Goal: Information Seeking & Learning: Check status

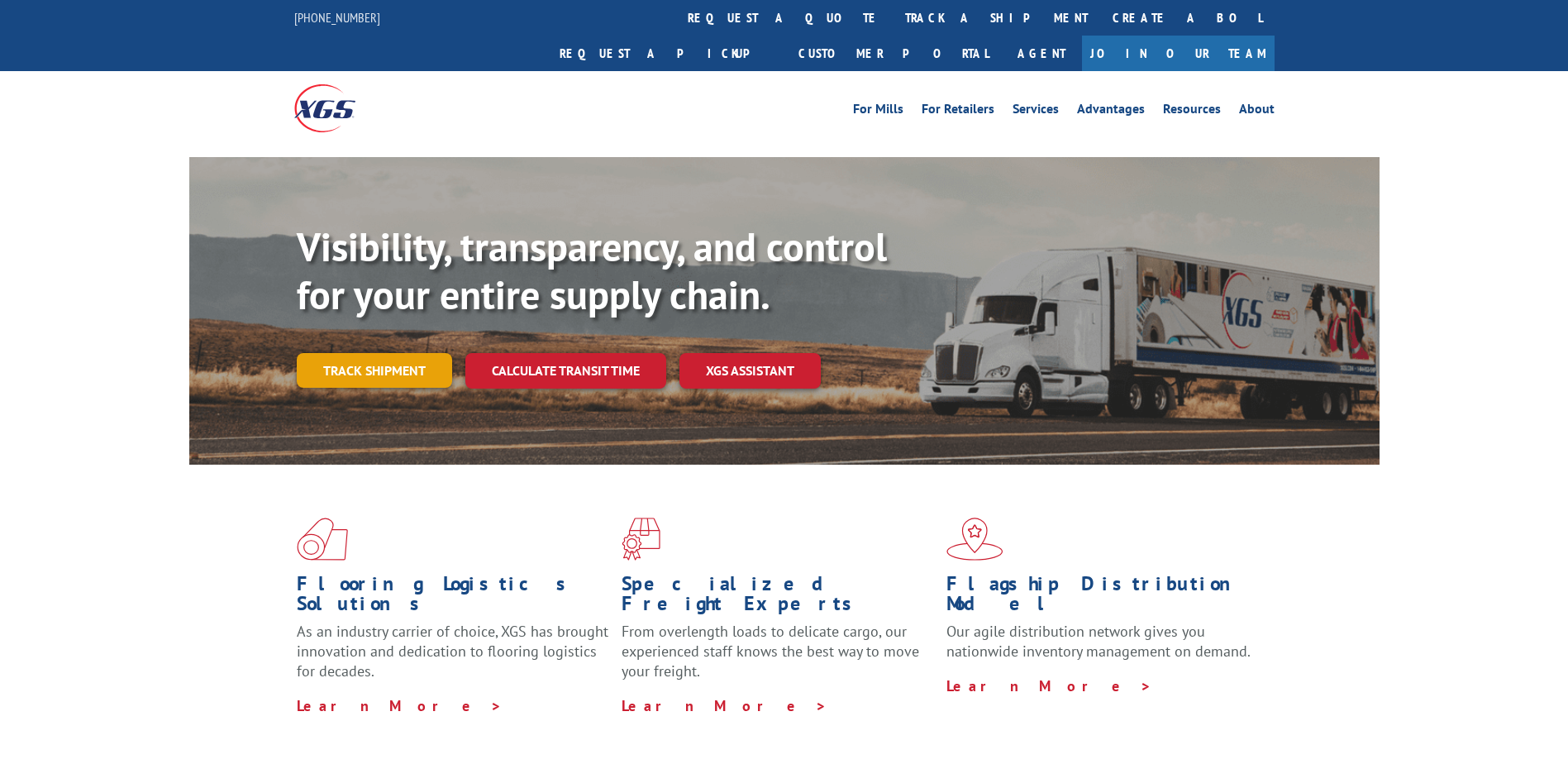
click at [390, 353] on link "Track shipment" at bounding box center [373, 370] width 155 height 35
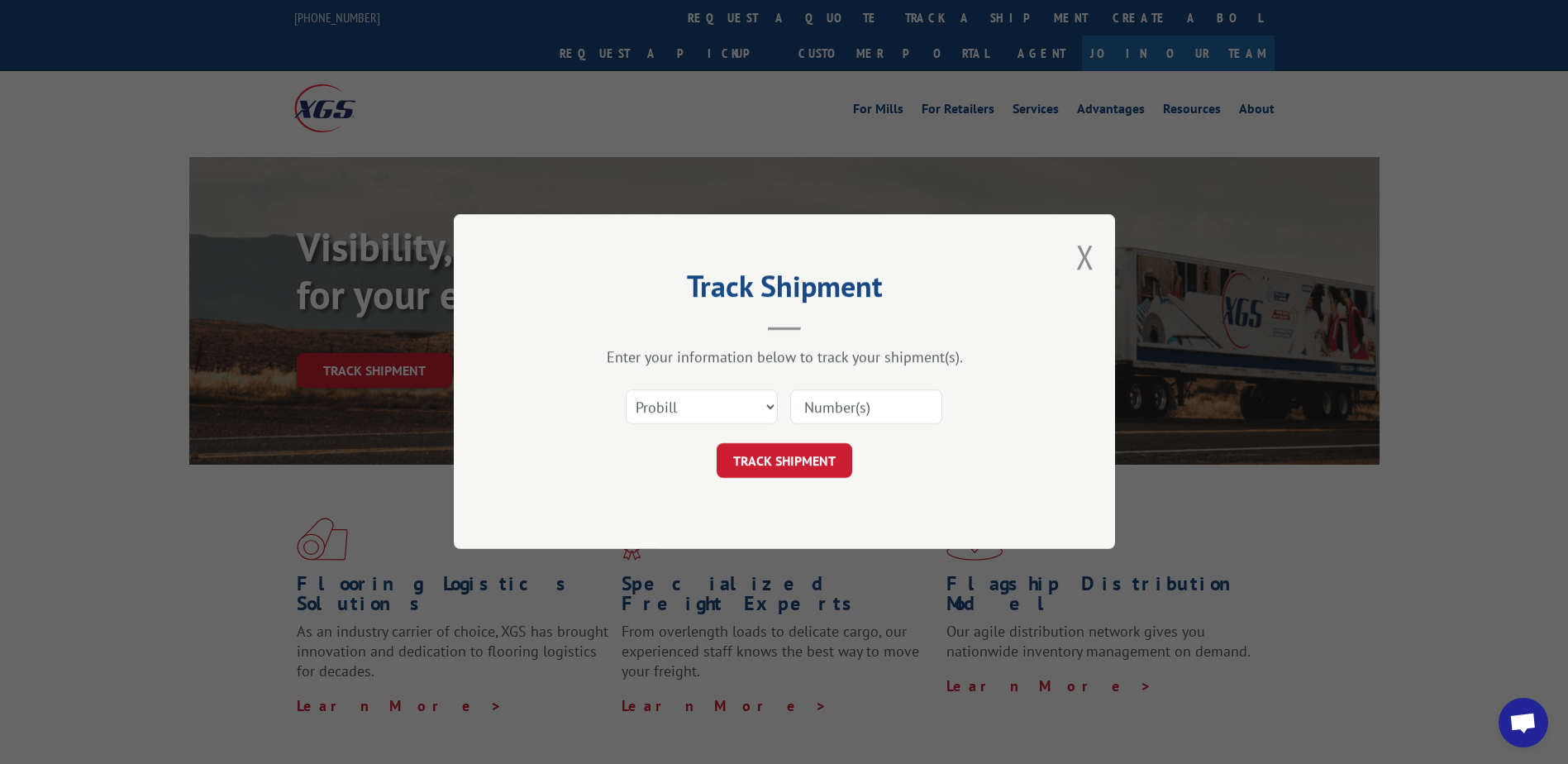
click at [792, 411] on input at bounding box center [867, 407] width 152 height 35
click at [759, 412] on select "Select category... Probill BOL PO" at bounding box center [701, 407] width 152 height 35
select select "bol"
click at [625, 390] on select "Select category... Probill BOL PO" at bounding box center [701, 407] width 152 height 35
click at [838, 407] on input at bounding box center [867, 407] width 152 height 35
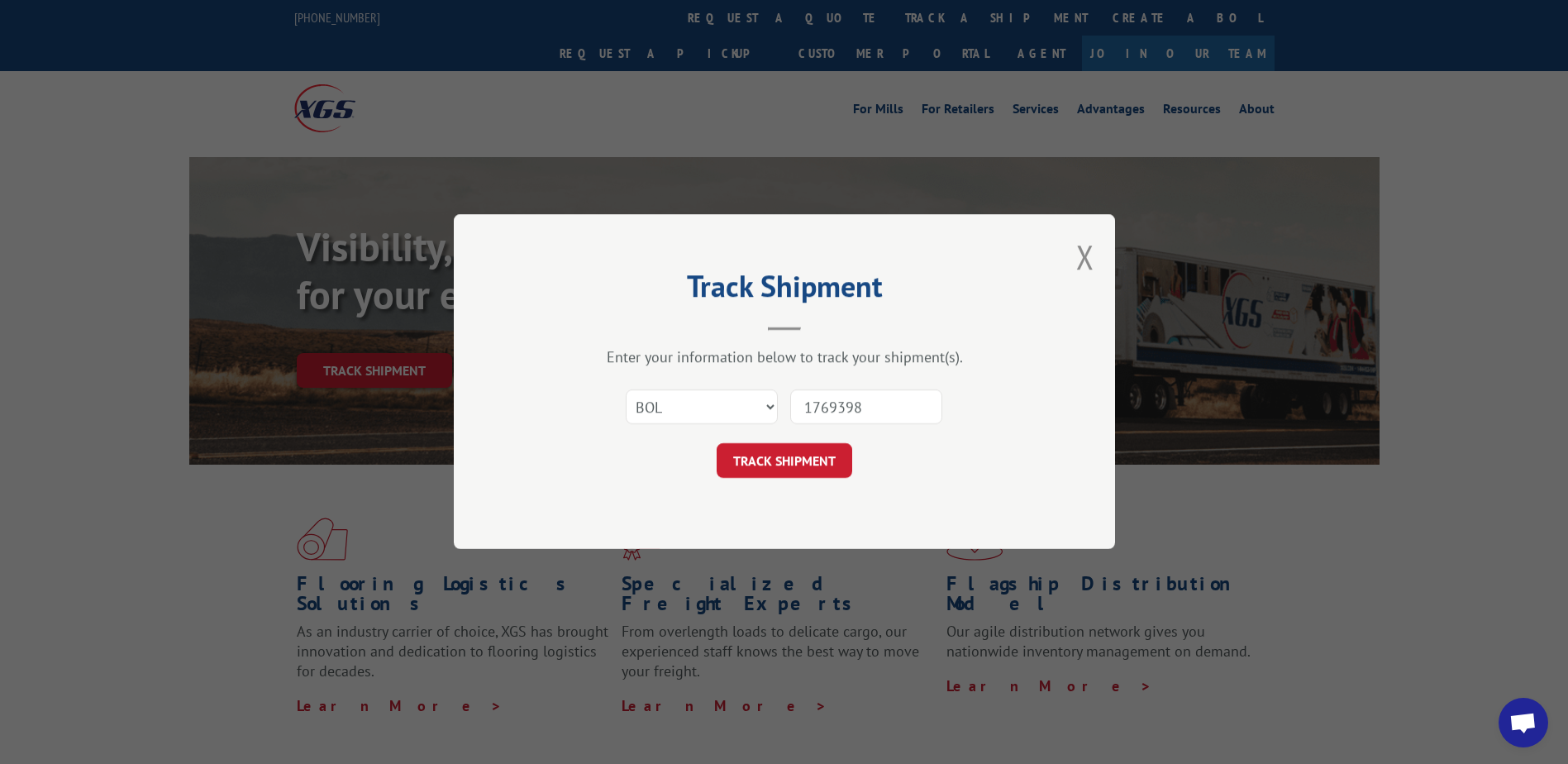
type input "17693986"
click button "TRACK SHIPMENT" at bounding box center [784, 461] width 135 height 35
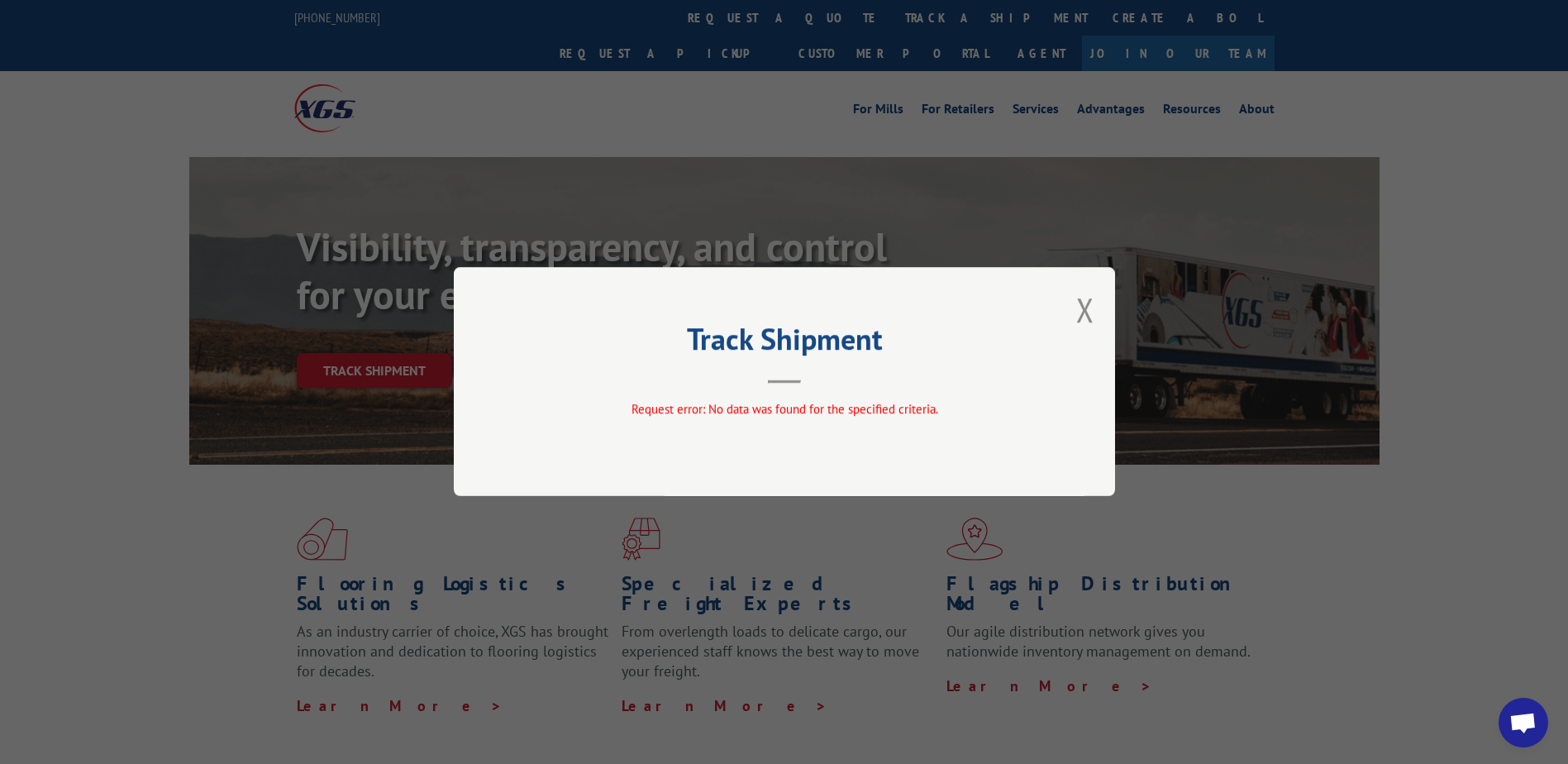
click at [784, 378] on header "Track Shipment" at bounding box center [784, 355] width 496 height 56
click at [1084, 316] on button "Close modal" at bounding box center [1085, 309] width 18 height 43
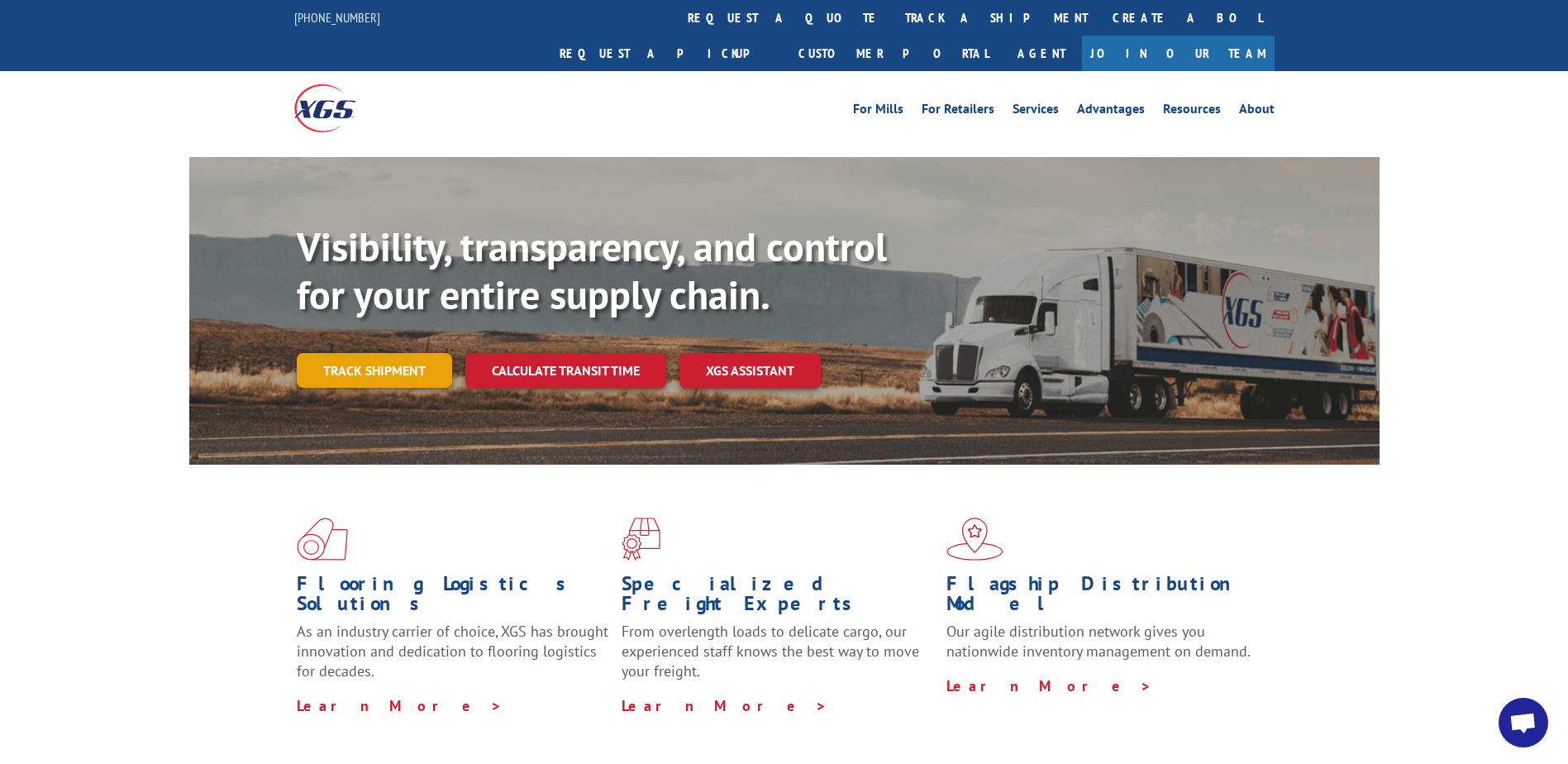
click at [366, 353] on link "Track shipment" at bounding box center [373, 370] width 155 height 35
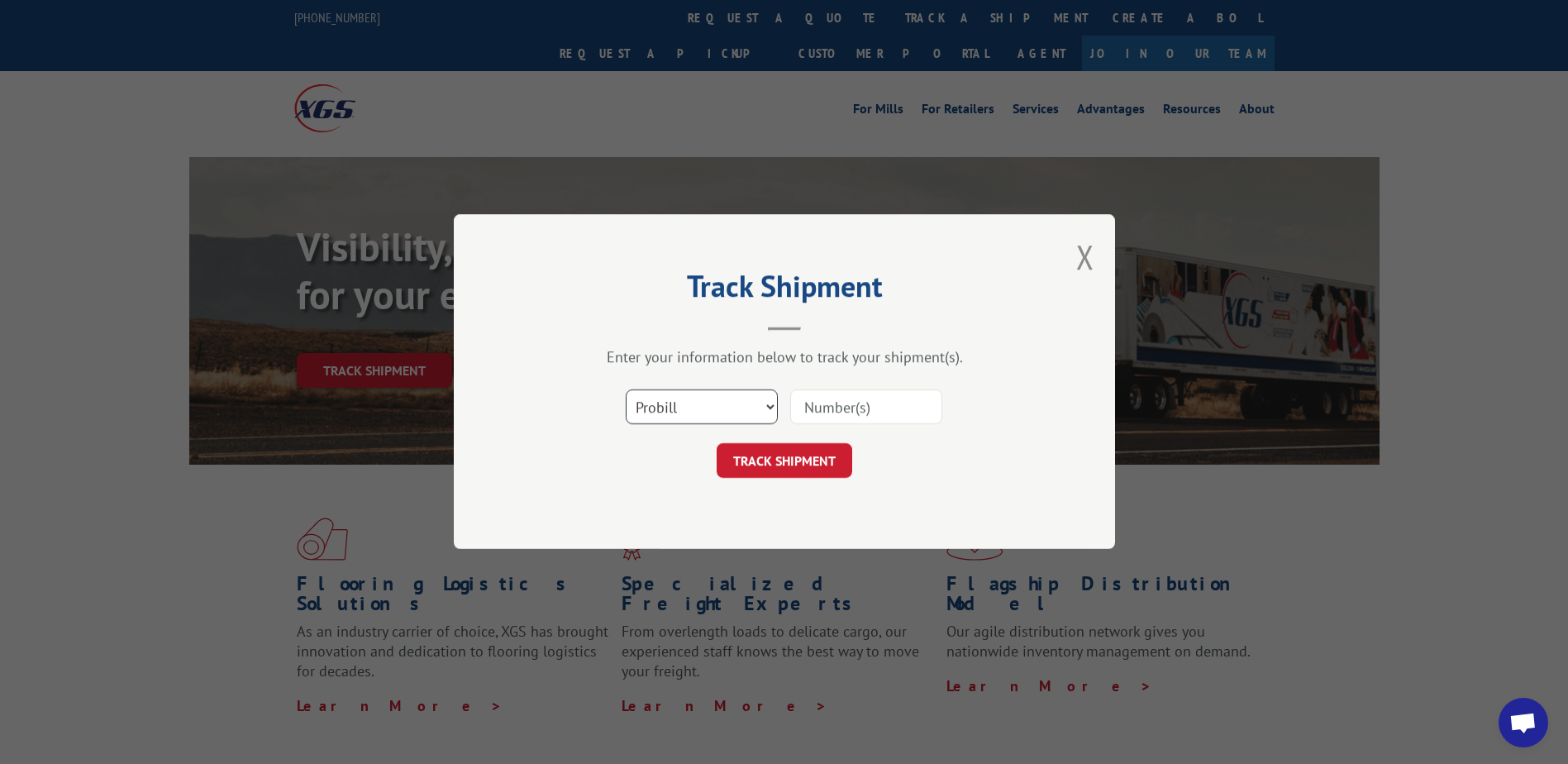
click at [766, 403] on select "Select category... Probill BOL PO" at bounding box center [701, 407] width 152 height 35
select select "bol"
click at [625, 390] on select "Select category... Probill BOL PO" at bounding box center [701, 407] width 152 height 35
click at [840, 405] on input at bounding box center [867, 407] width 152 height 35
type input "01769398/6"
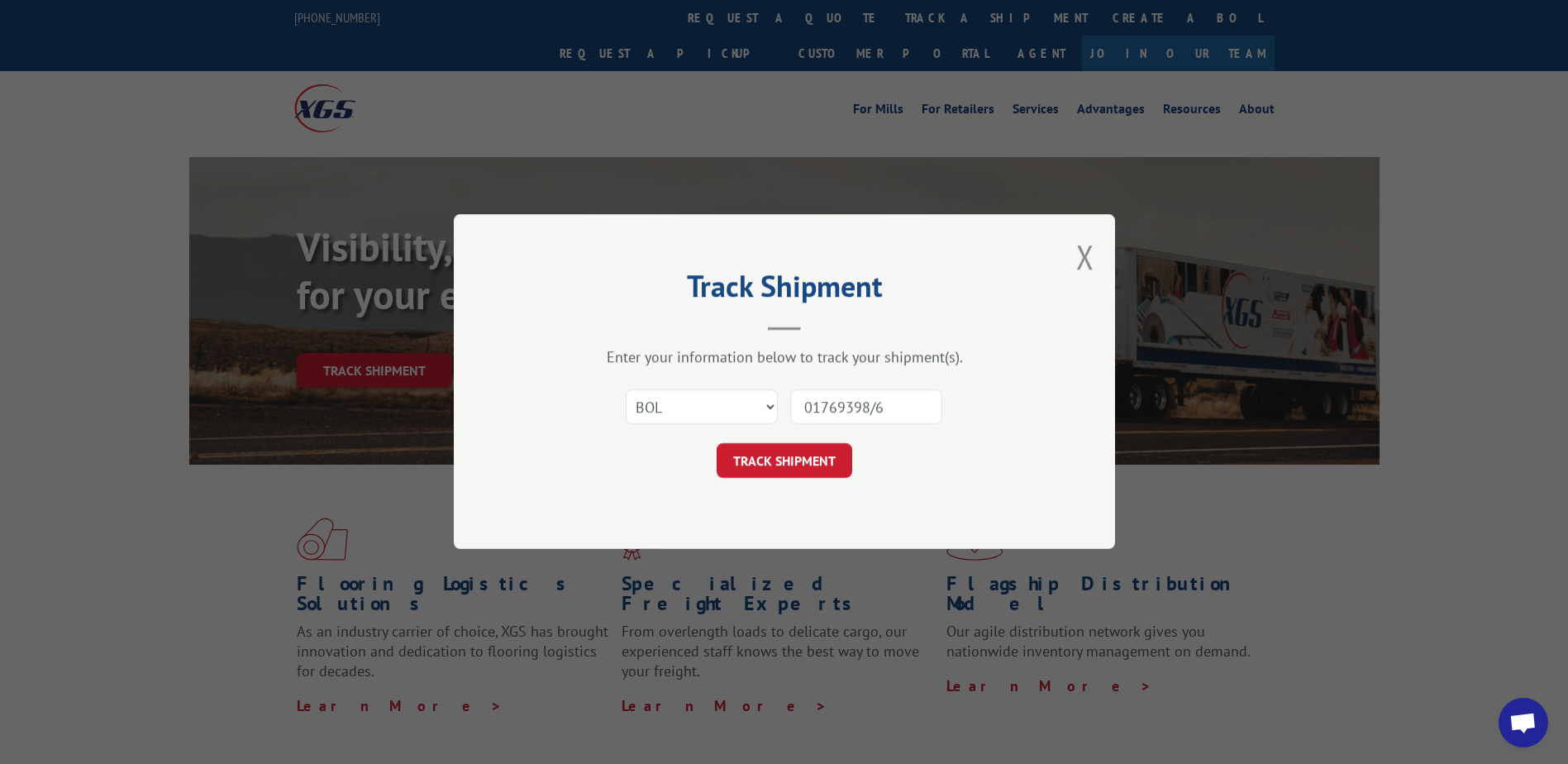
click button "TRACK SHIPMENT" at bounding box center [784, 461] width 135 height 35
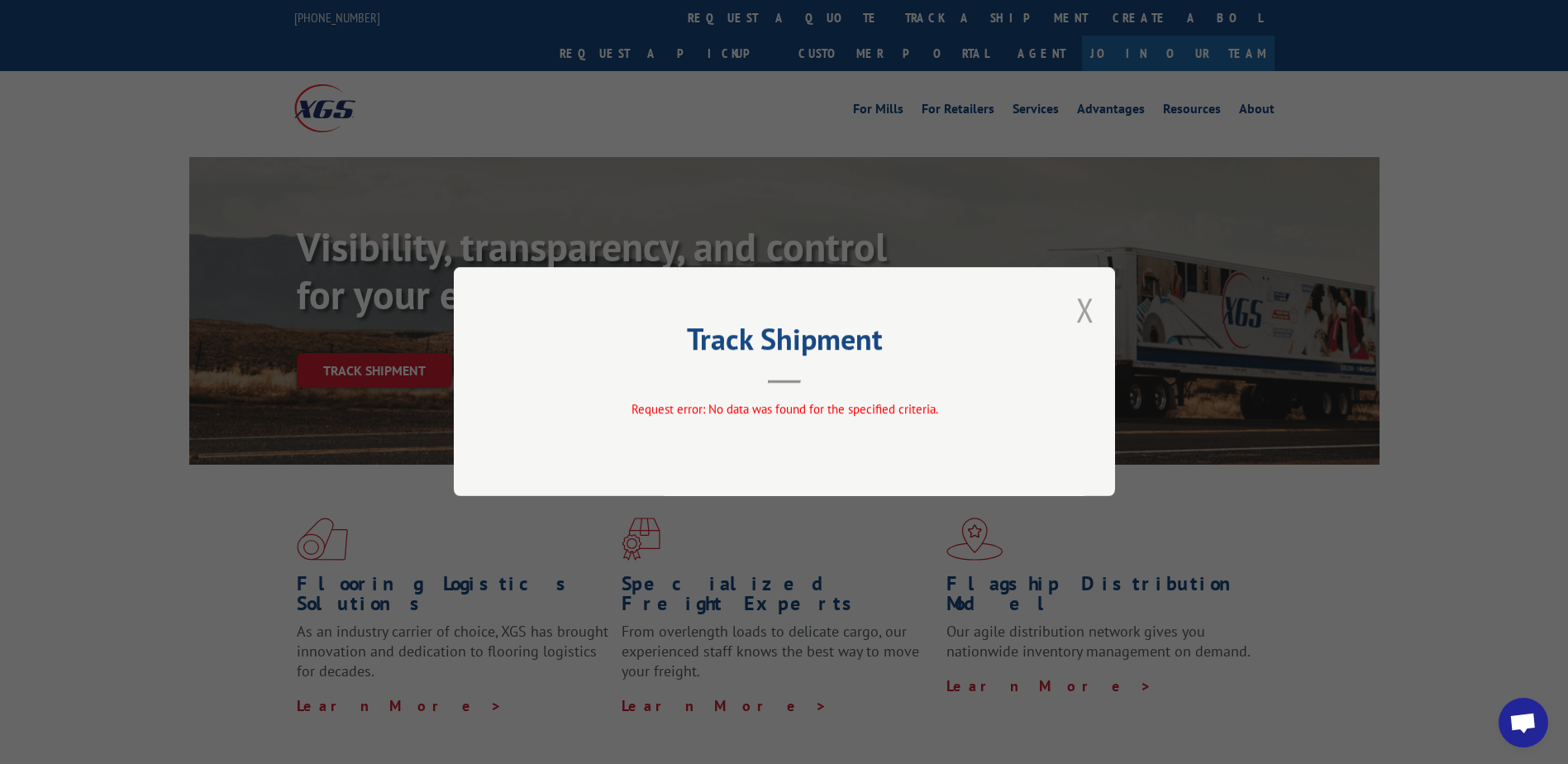
click at [1088, 307] on button "Close modal" at bounding box center [1085, 309] width 18 height 43
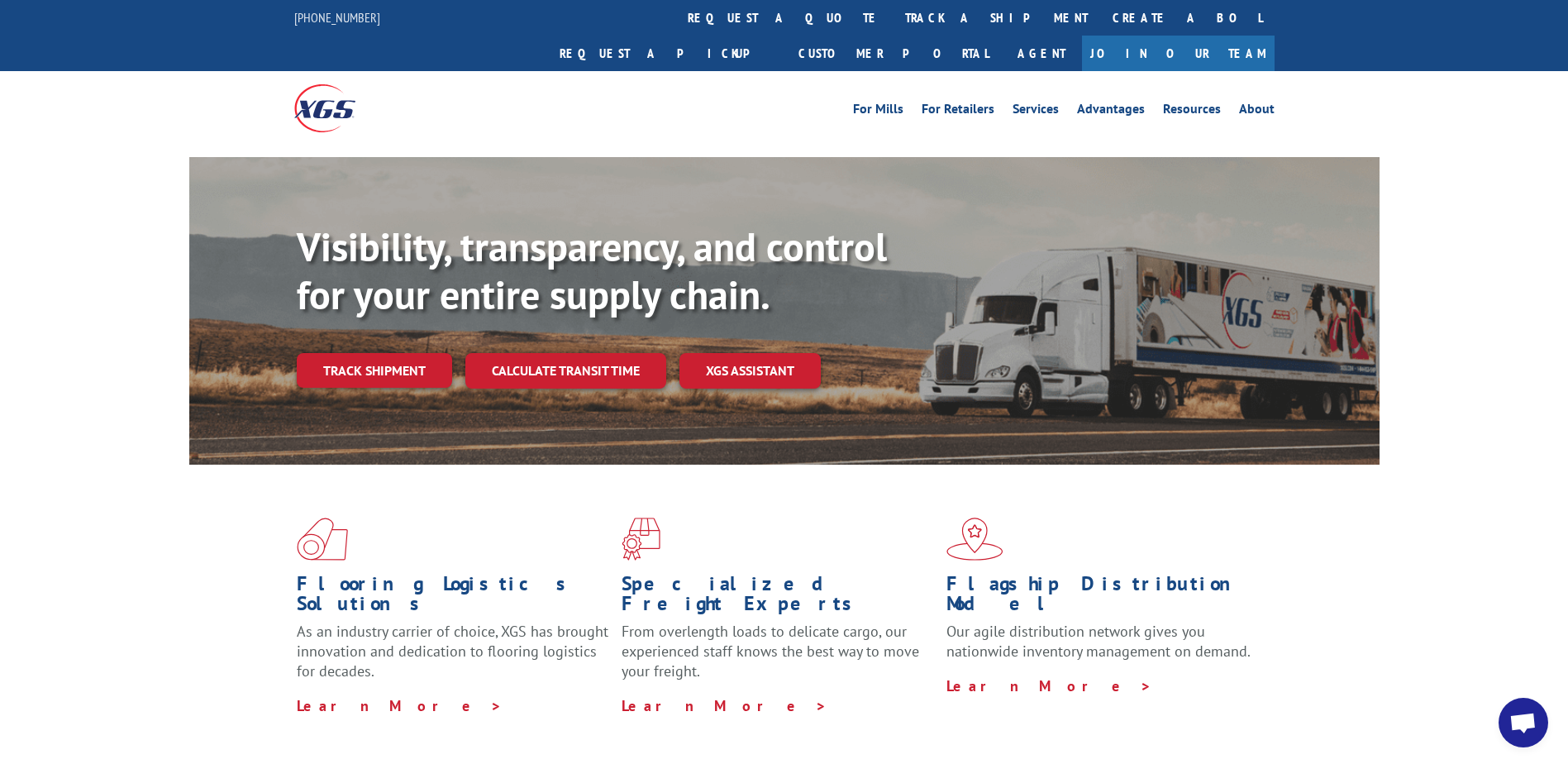
click at [1381, 71] on div "For [PERSON_NAME] For Retailers Services Advantages Resources About For [PERSON…" at bounding box center [784, 108] width 1568 height 73
click at [364, 353] on link "Track shipment" at bounding box center [373, 370] width 155 height 35
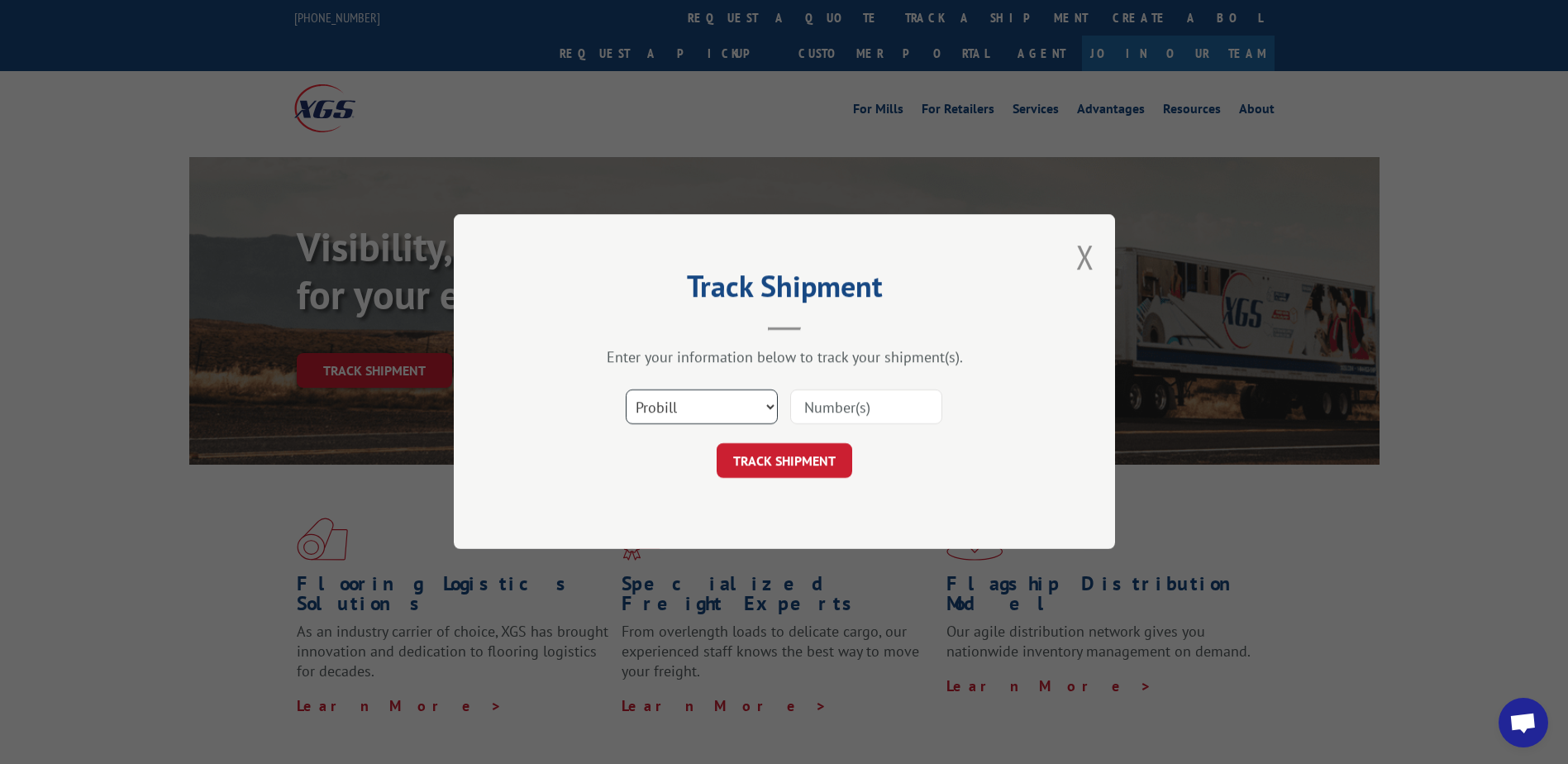
click at [761, 408] on select "Select category... Probill BOL PO" at bounding box center [701, 407] width 152 height 35
select select "bol"
click at [625, 390] on select "Select category... Probill BOL PO" at bounding box center [701, 407] width 152 height 35
click at [834, 410] on input at bounding box center [867, 407] width 152 height 35
type input "17693986"
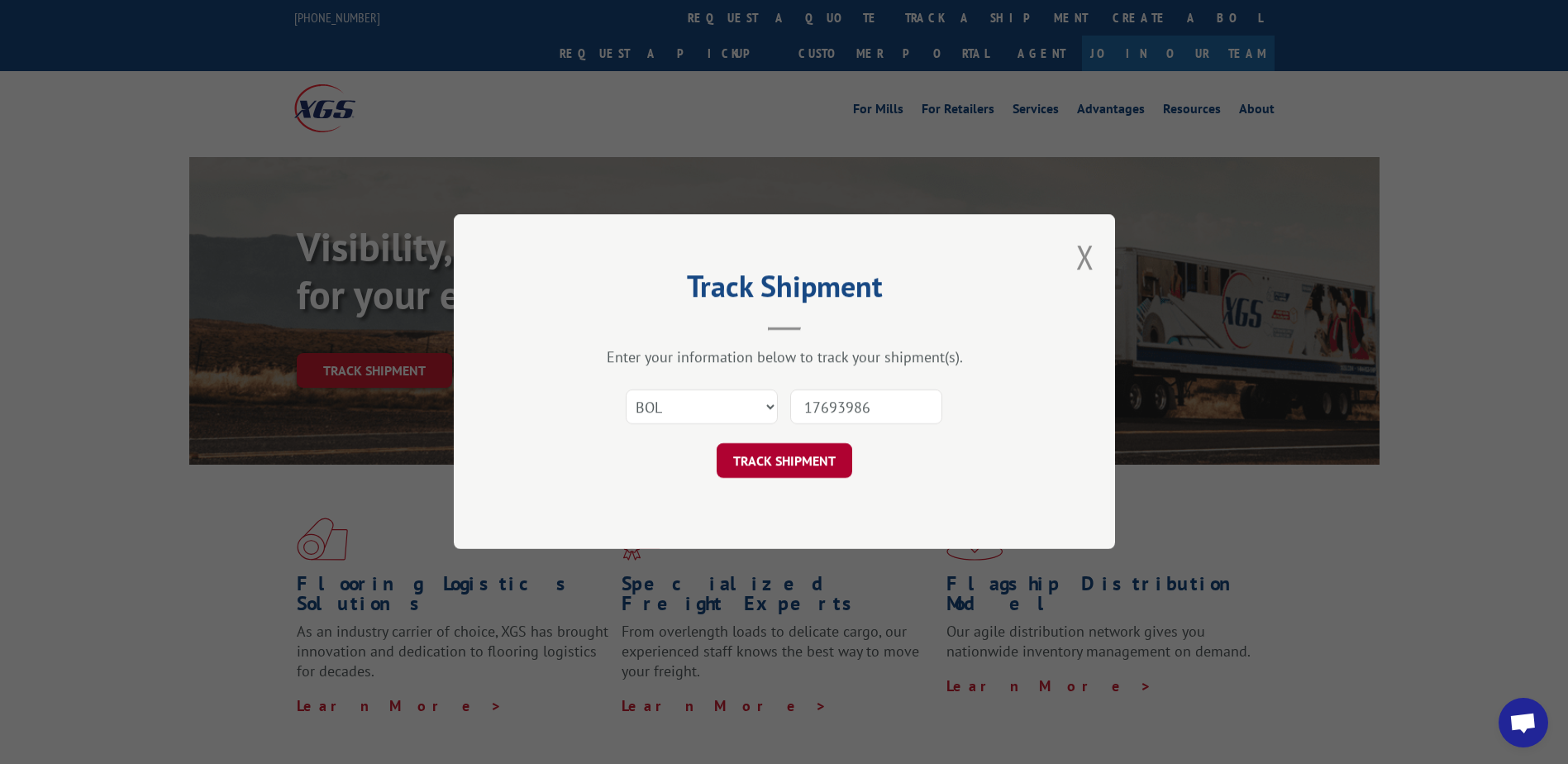
click at [811, 458] on button "TRACK SHIPMENT" at bounding box center [784, 461] width 135 height 35
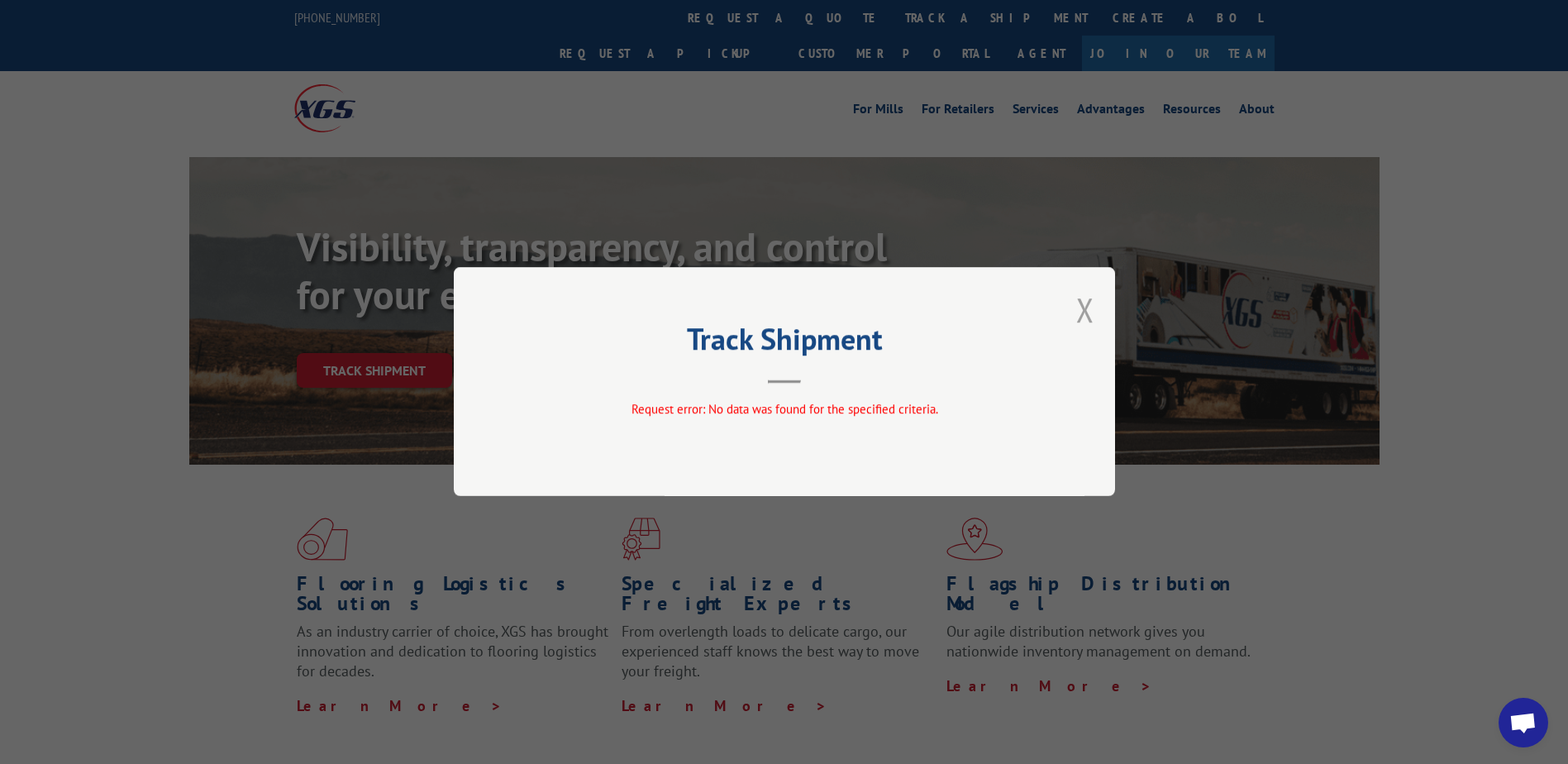
click at [1088, 317] on button "Close modal" at bounding box center [1085, 309] width 18 height 43
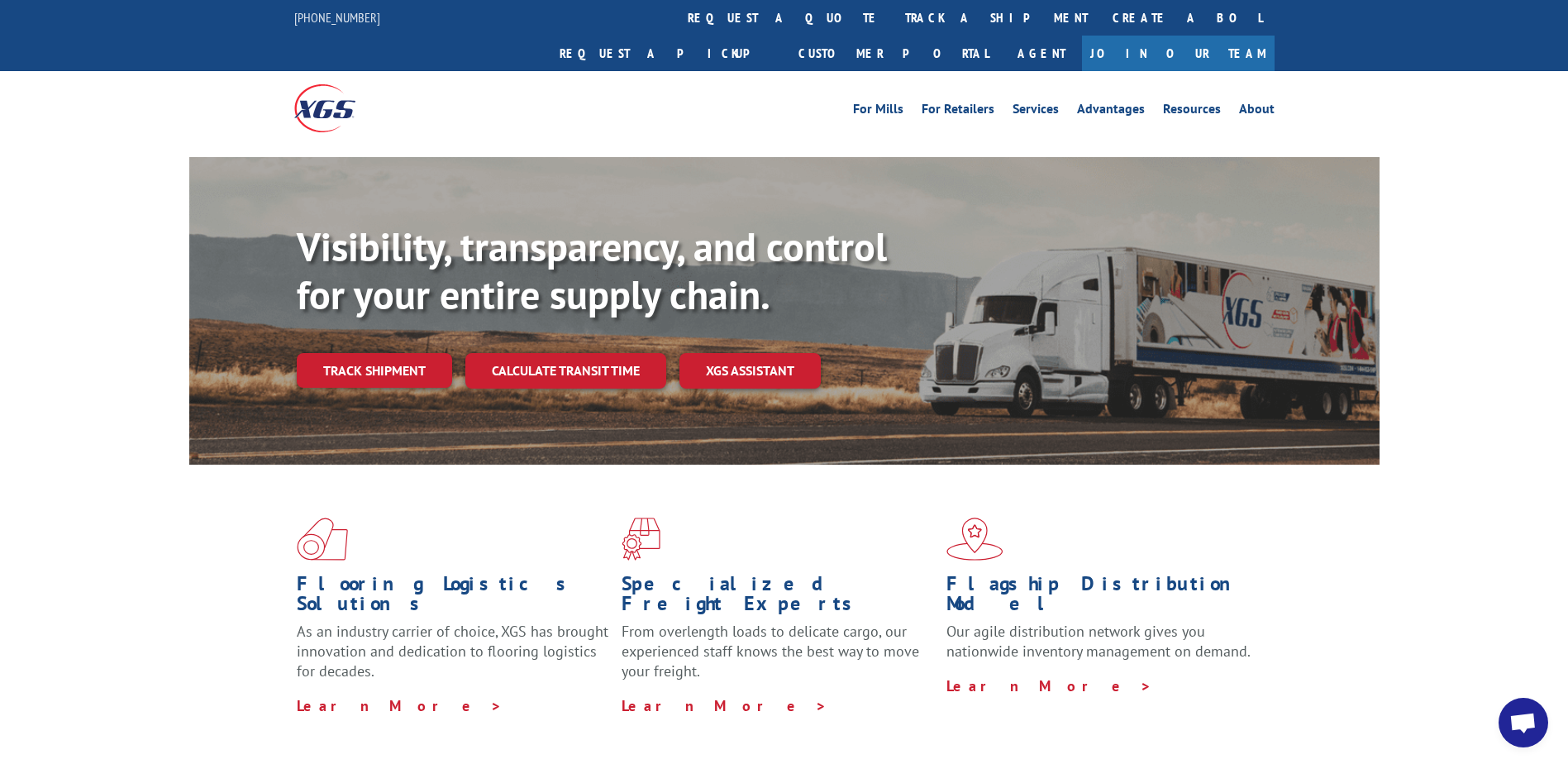
click at [760, 96] on div "For [PERSON_NAME] For Retailers Services Advantages Resources About For [PERSON…" at bounding box center [906, 108] width 735 height 25
click at [1001, 36] on link "Customer Portal" at bounding box center [892, 53] width 214 height 36
